Goal: Contribute content: Contribute content

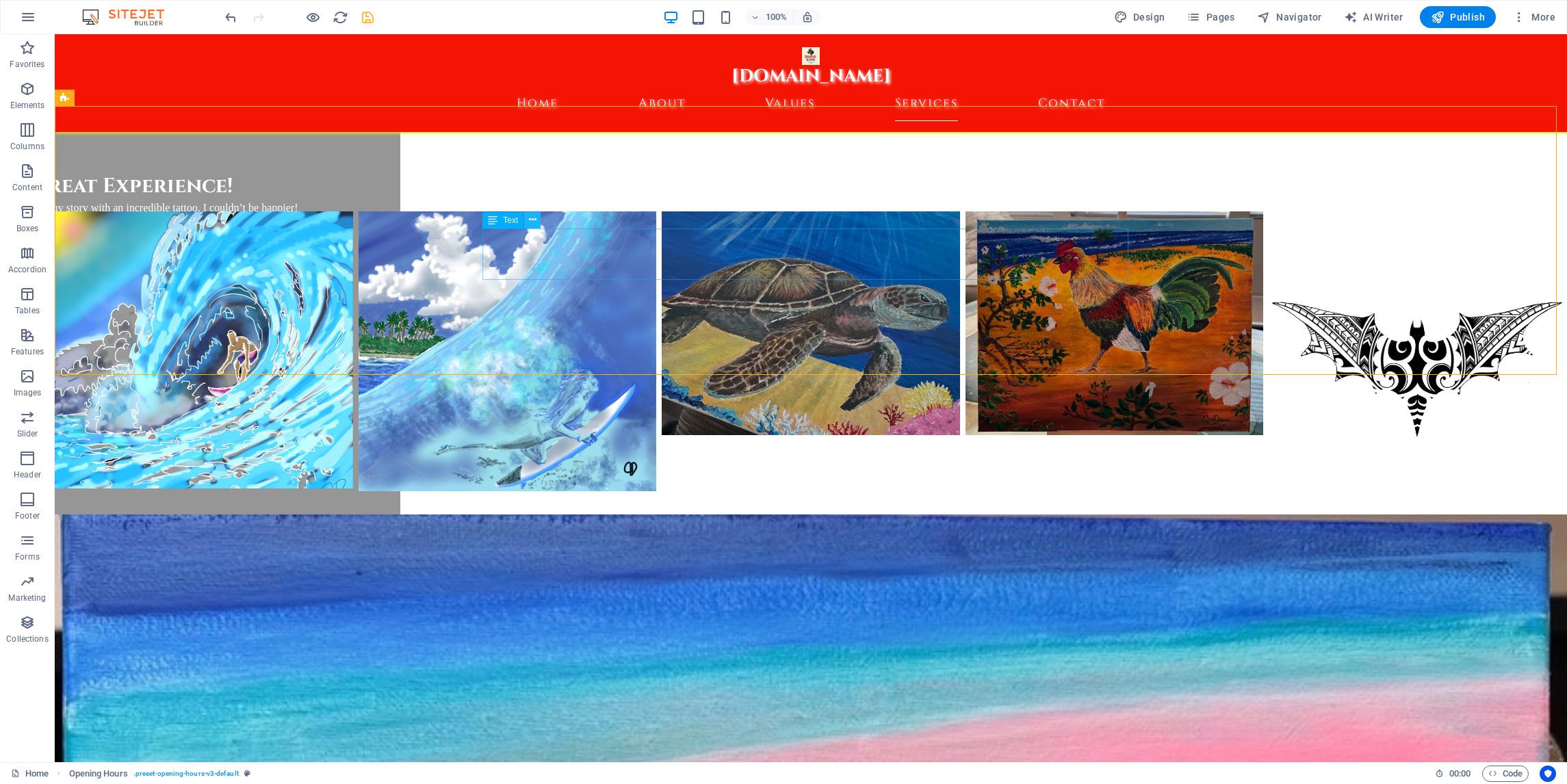
click at [535, 220] on icon at bounding box center [532, 220] width 7 height 15
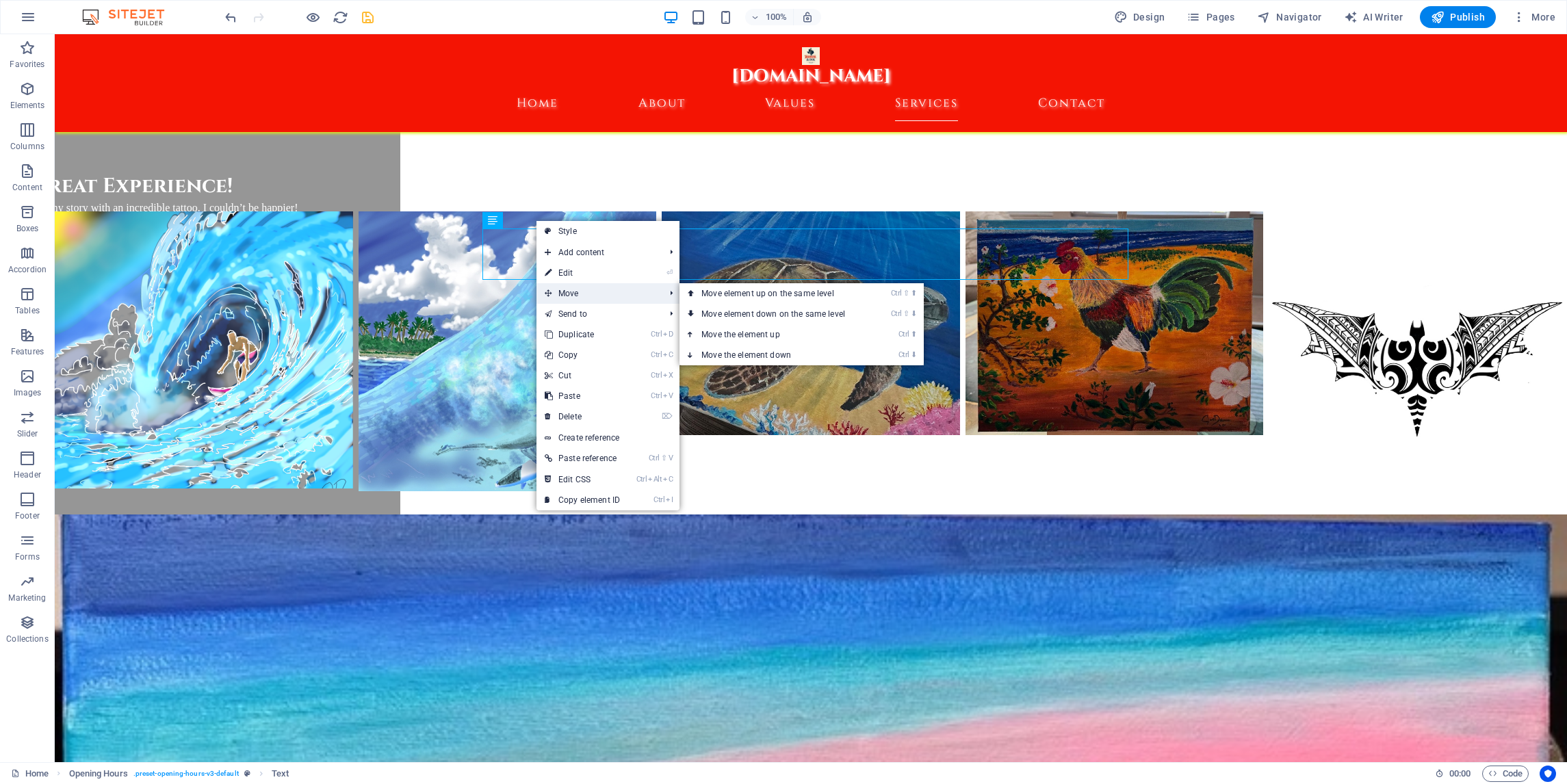
click at [565, 291] on span "Move" at bounding box center [598, 293] width 123 height 20
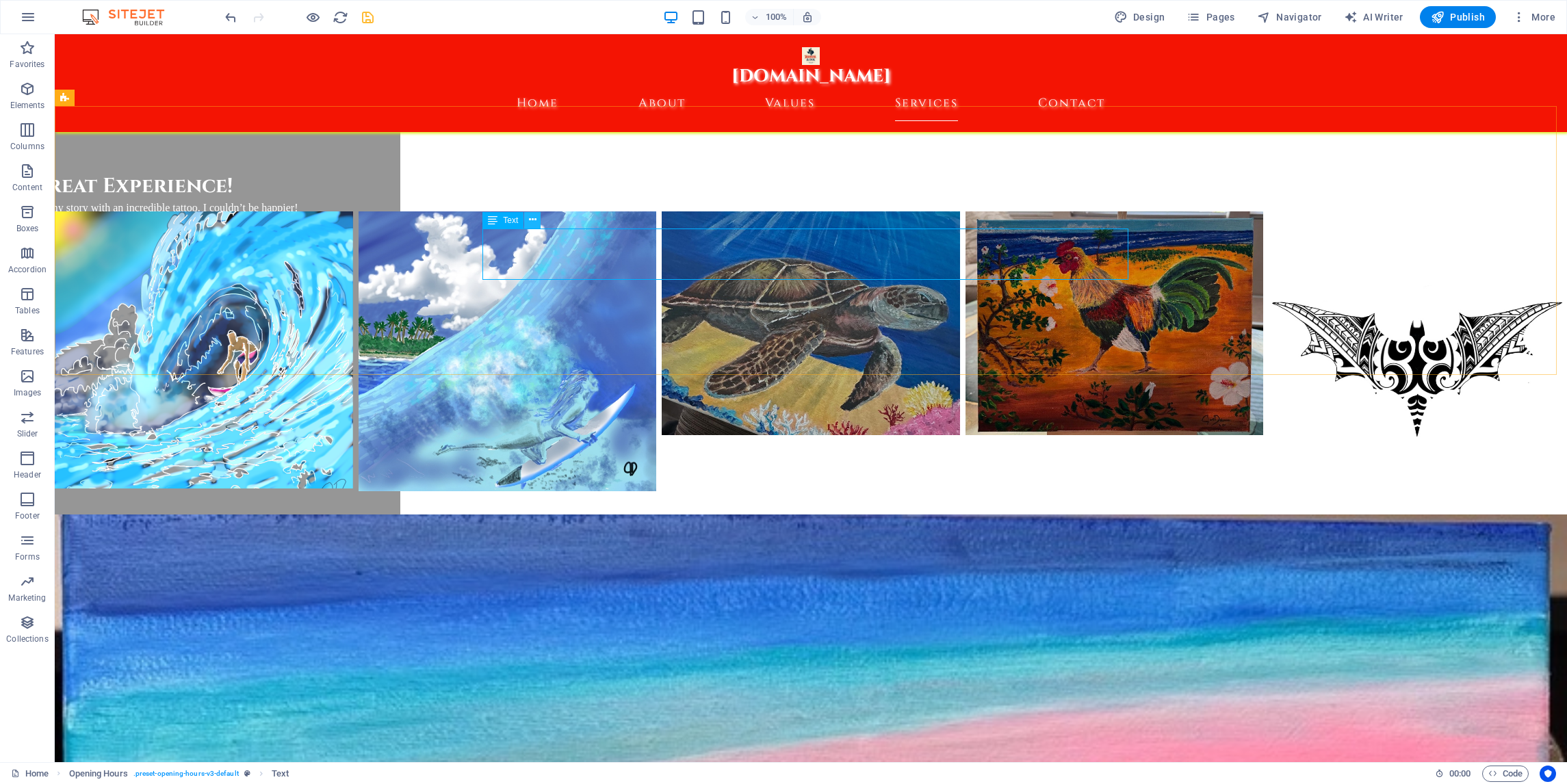
click at [535, 224] on icon at bounding box center [532, 220] width 7 height 15
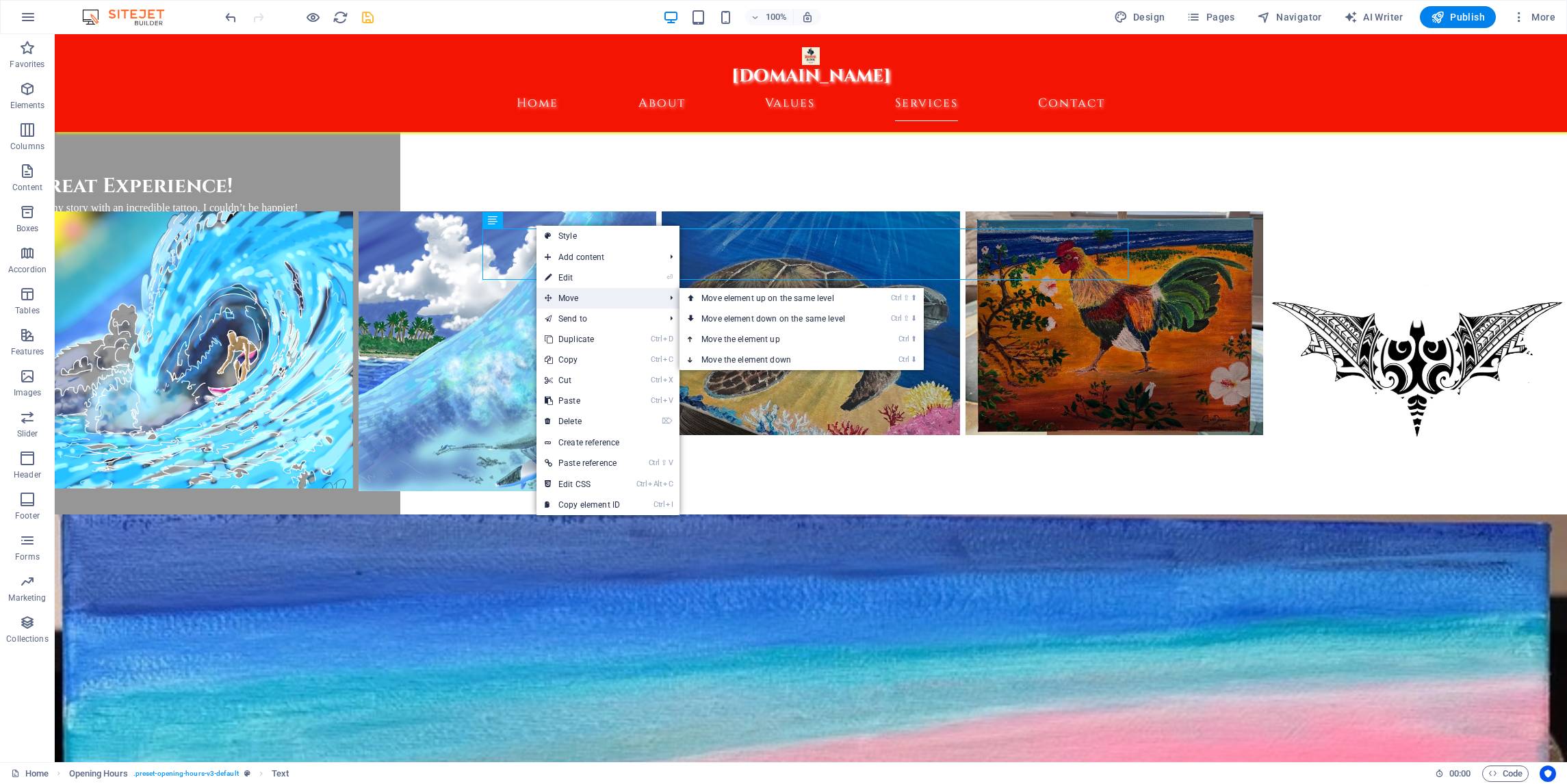
click at [570, 293] on span "Move" at bounding box center [598, 299] width 123 height 20
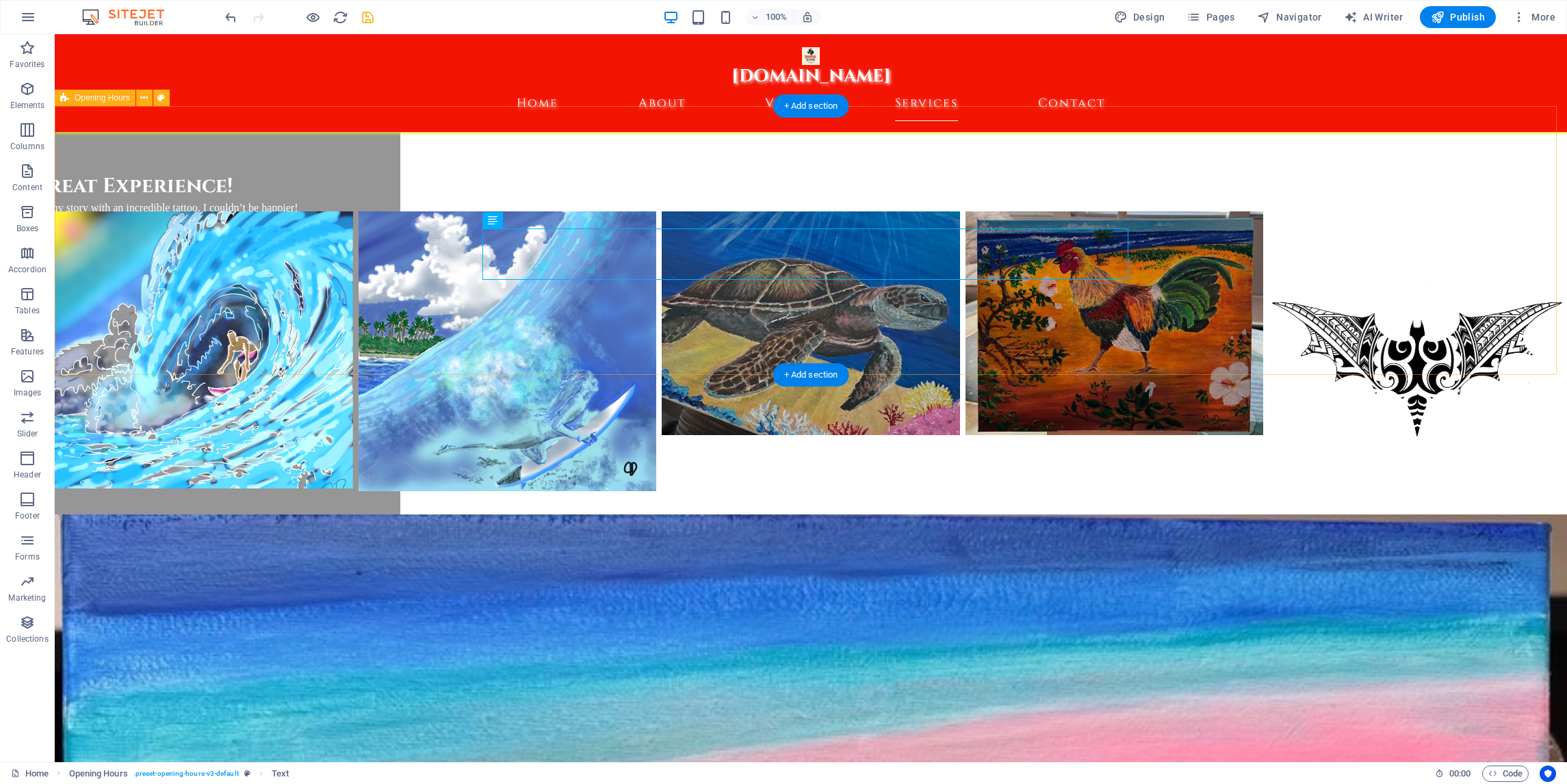
drag, startPoint x: 553, startPoint y: 261, endPoint x: 491, endPoint y: 334, distance: 95.8
drag, startPoint x: 573, startPoint y: 260, endPoint x: 543, endPoint y: 330, distance: 76.2
click at [498, 222] on div "Text" at bounding box center [503, 220] width 41 height 16
drag, startPoint x: 553, startPoint y: 255, endPoint x: 490, endPoint y: 358, distance: 120.7
click at [535, 225] on icon at bounding box center [532, 220] width 7 height 15
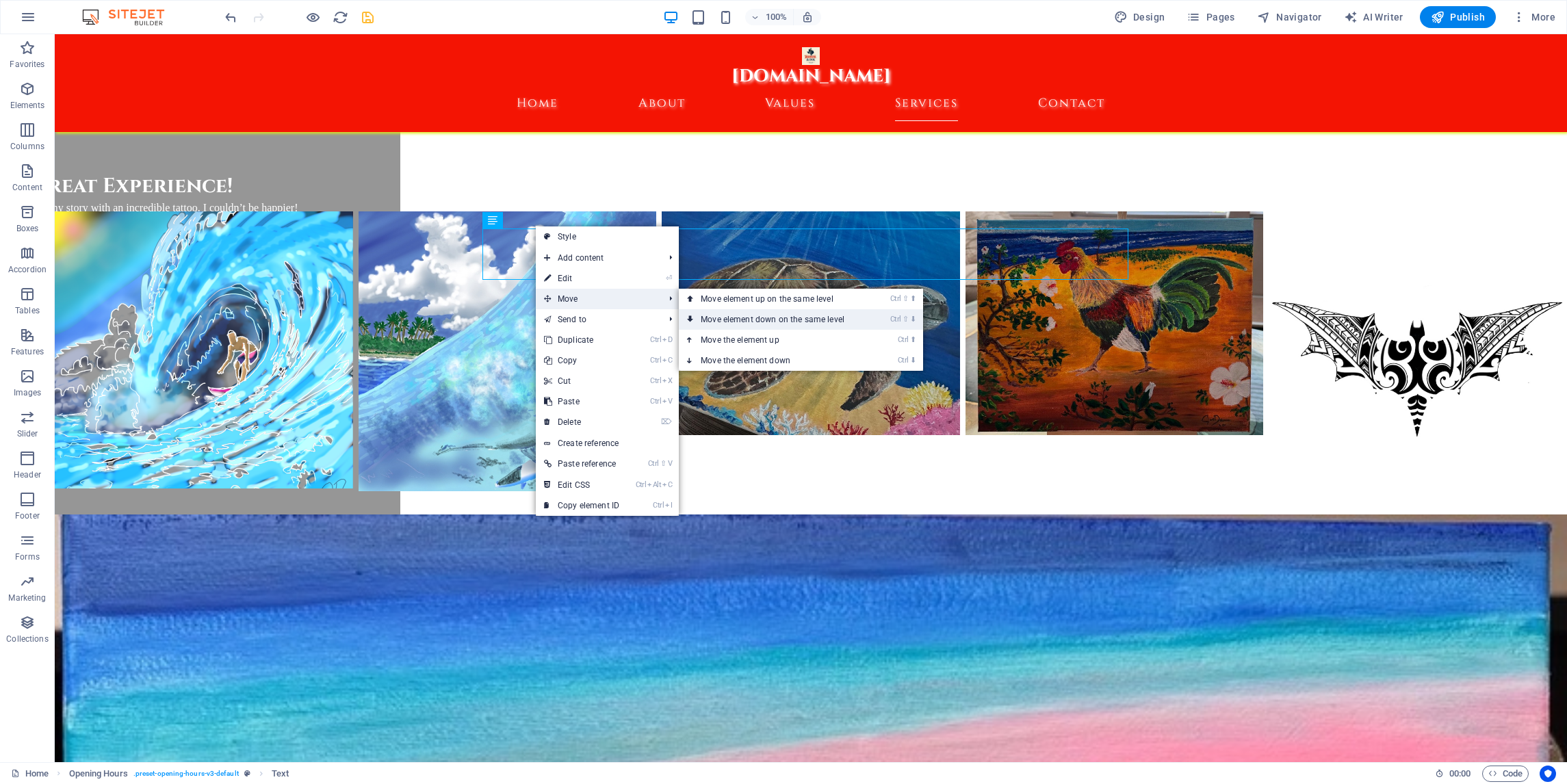
click at [767, 317] on link "Ctrl ⇧ ⬇ Move element down on the same level" at bounding box center [775, 320] width 193 height 20
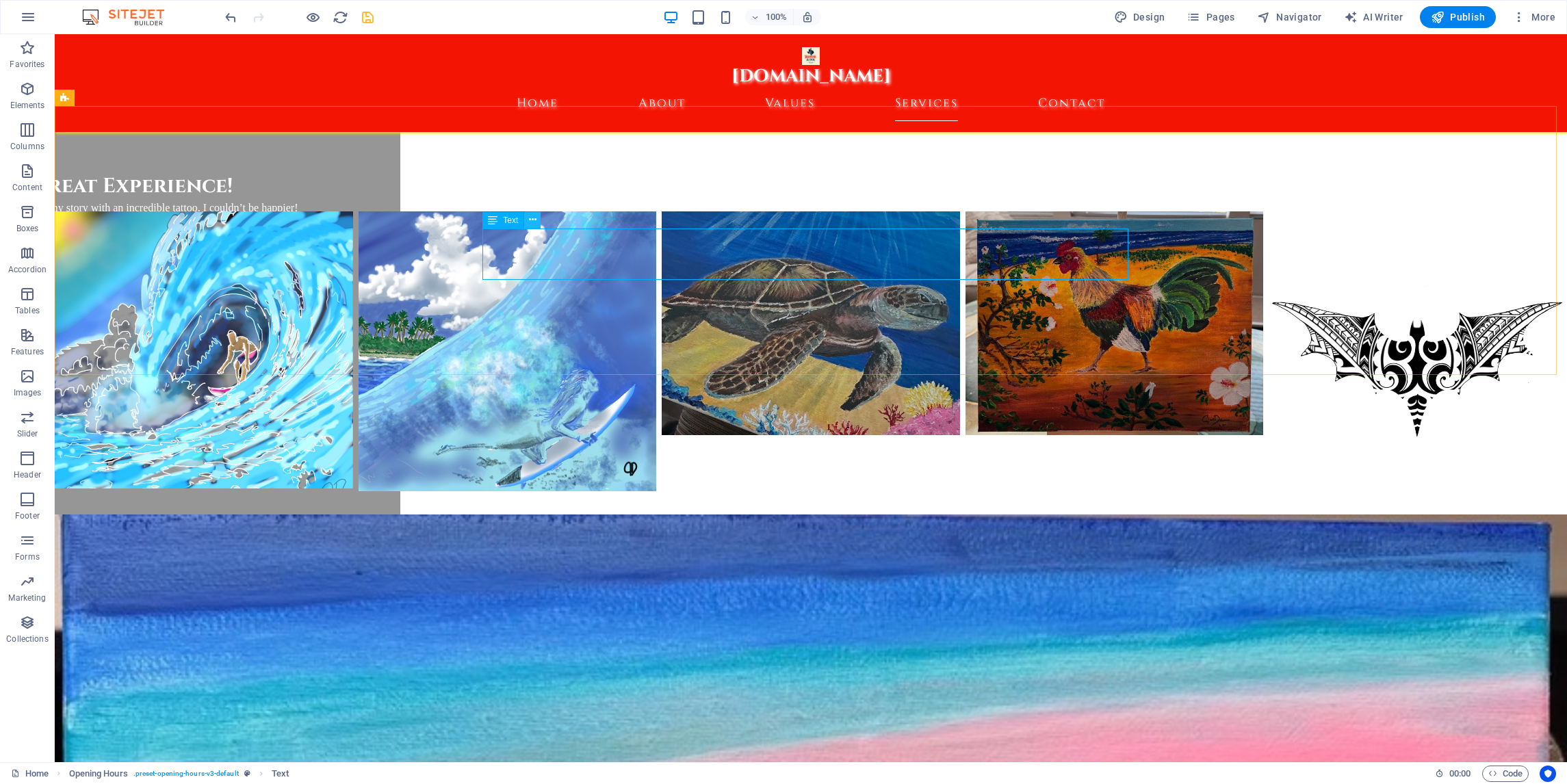
click at [533, 223] on icon at bounding box center [532, 220] width 7 height 15
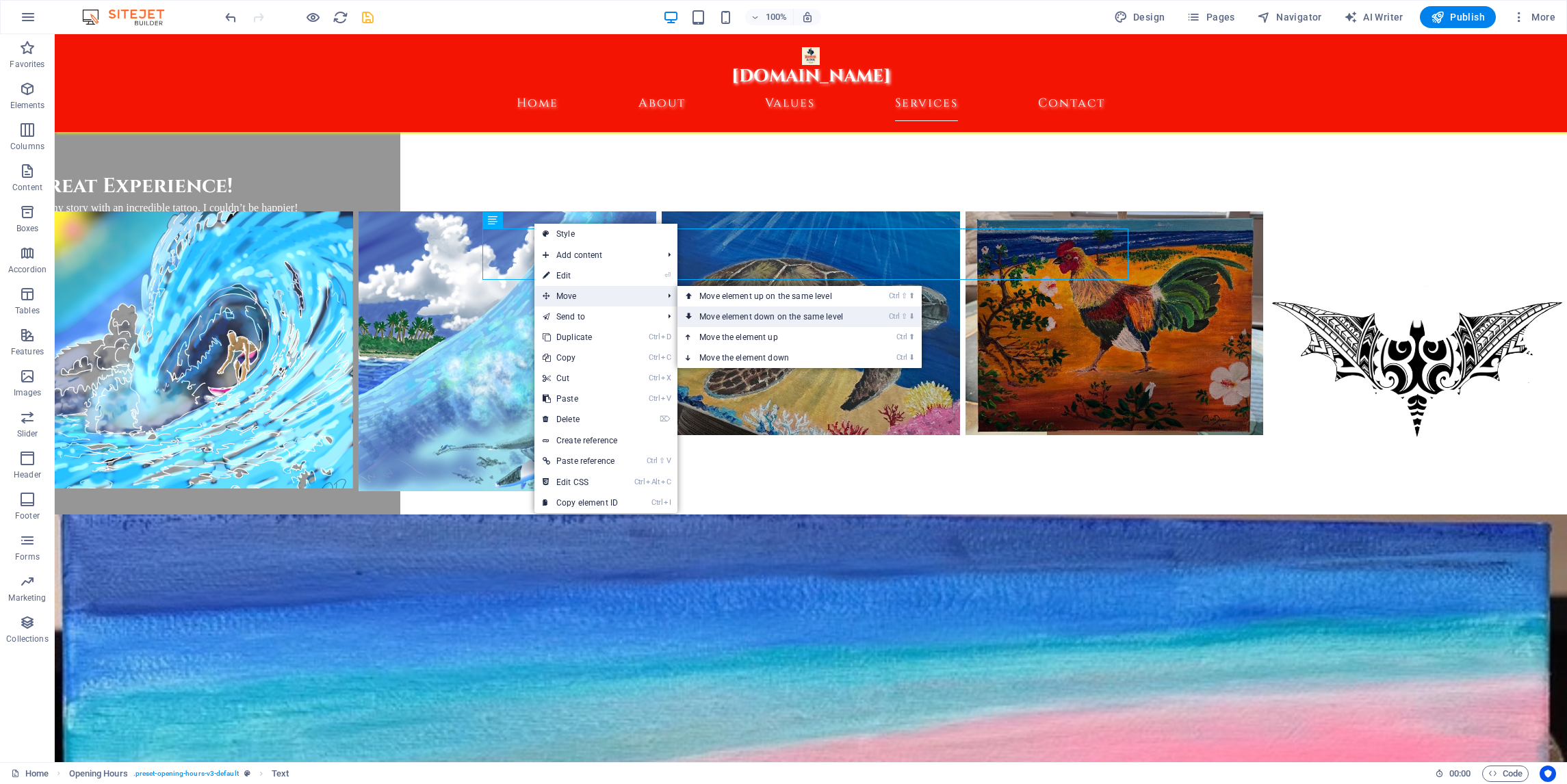
click at [746, 317] on link "Ctrl ⇧ ⬇ Move element down on the same level" at bounding box center [774, 317] width 193 height 20
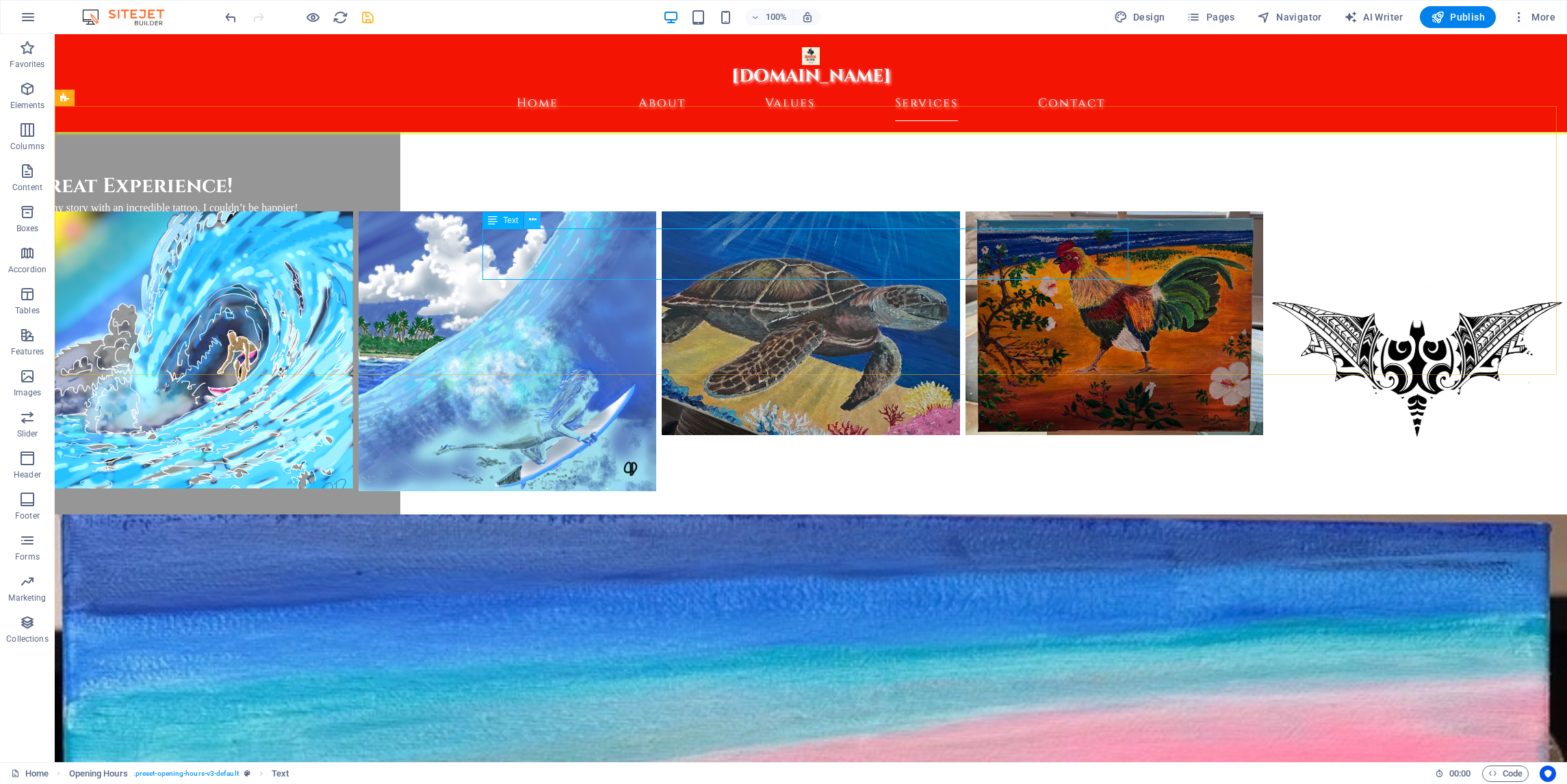
click at [533, 215] on icon at bounding box center [532, 220] width 7 height 15
